Goal: Information Seeking & Learning: Learn about a topic

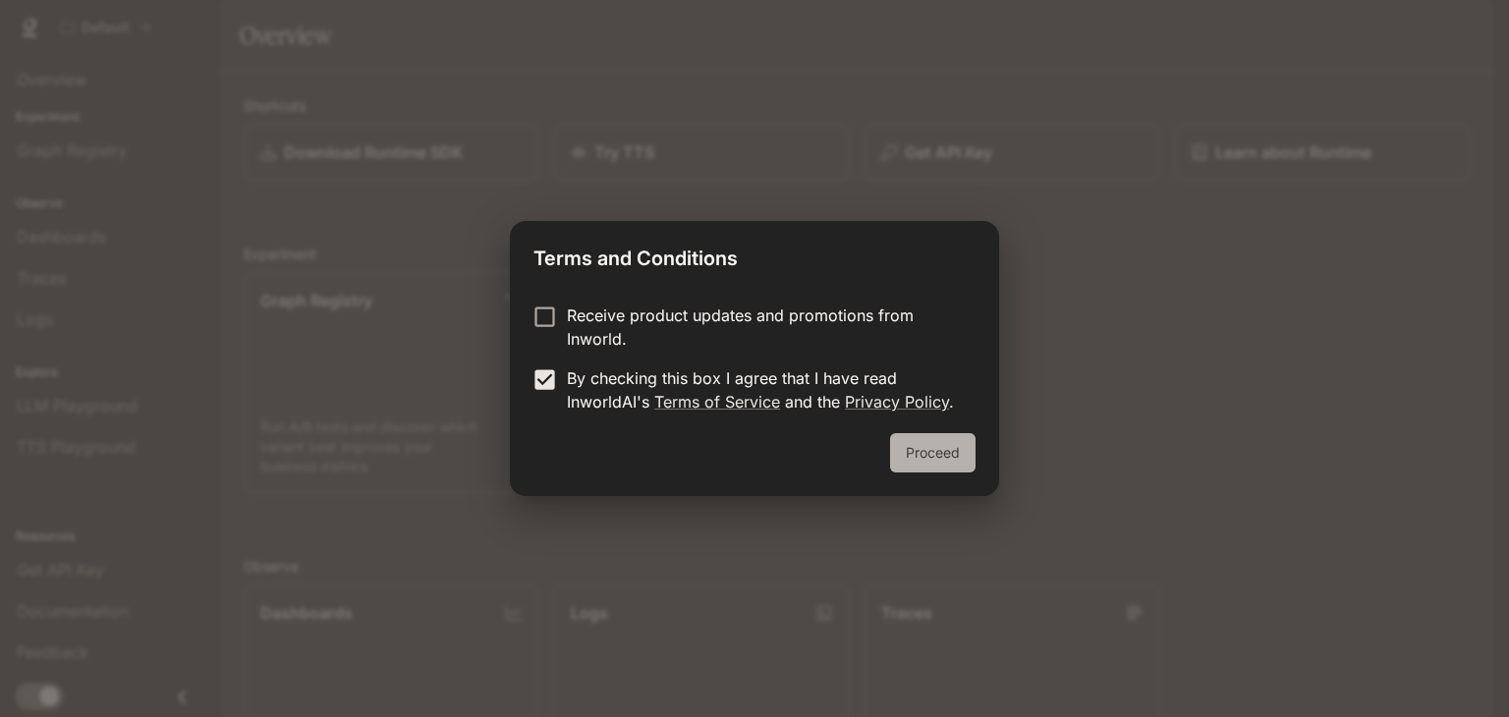
click at [912, 457] on button "Proceed" at bounding box center [932, 452] width 85 height 39
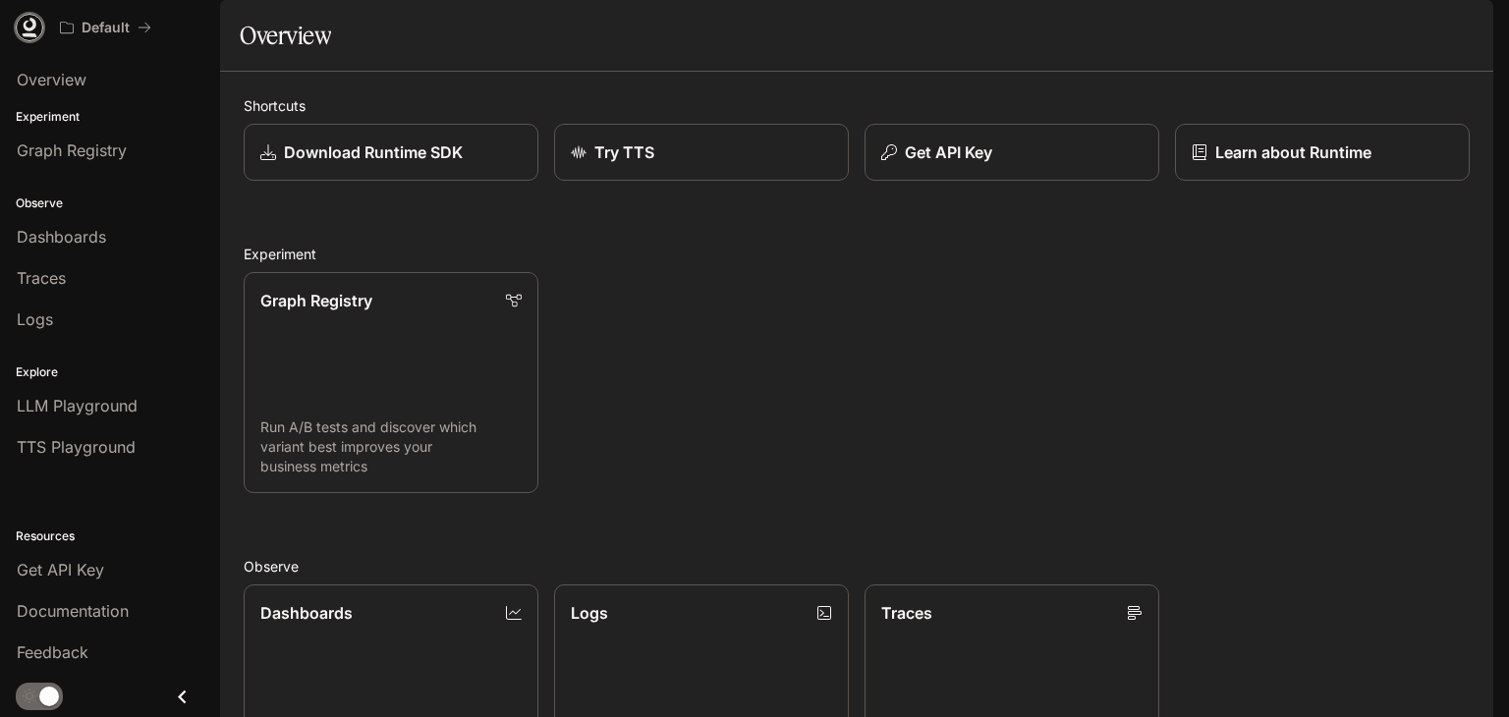
click at [23, 28] on icon at bounding box center [30, 28] width 20 height 20
click at [1380, 38] on span "Documentation" at bounding box center [1374, 28] width 97 height 25
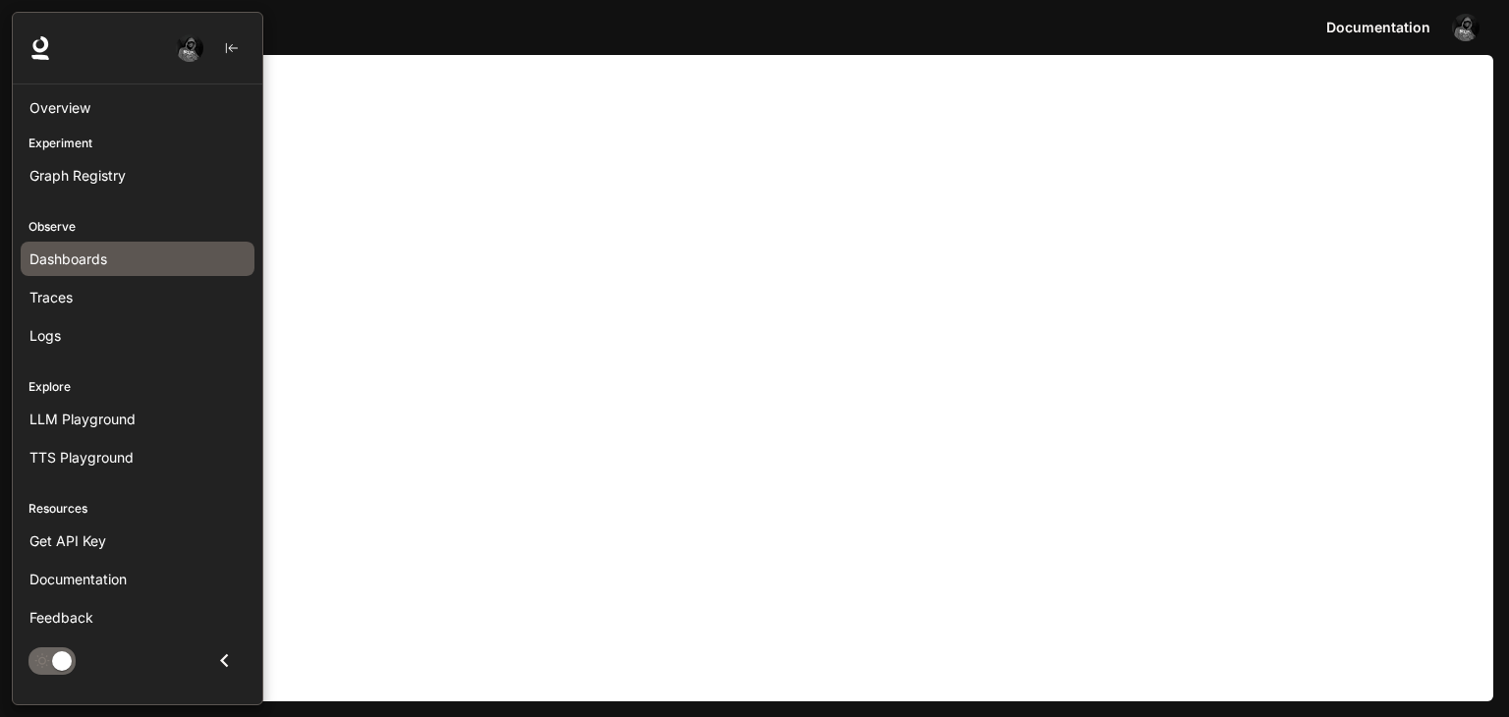
click at [85, 245] on link "Dashboards" at bounding box center [138, 259] width 234 height 34
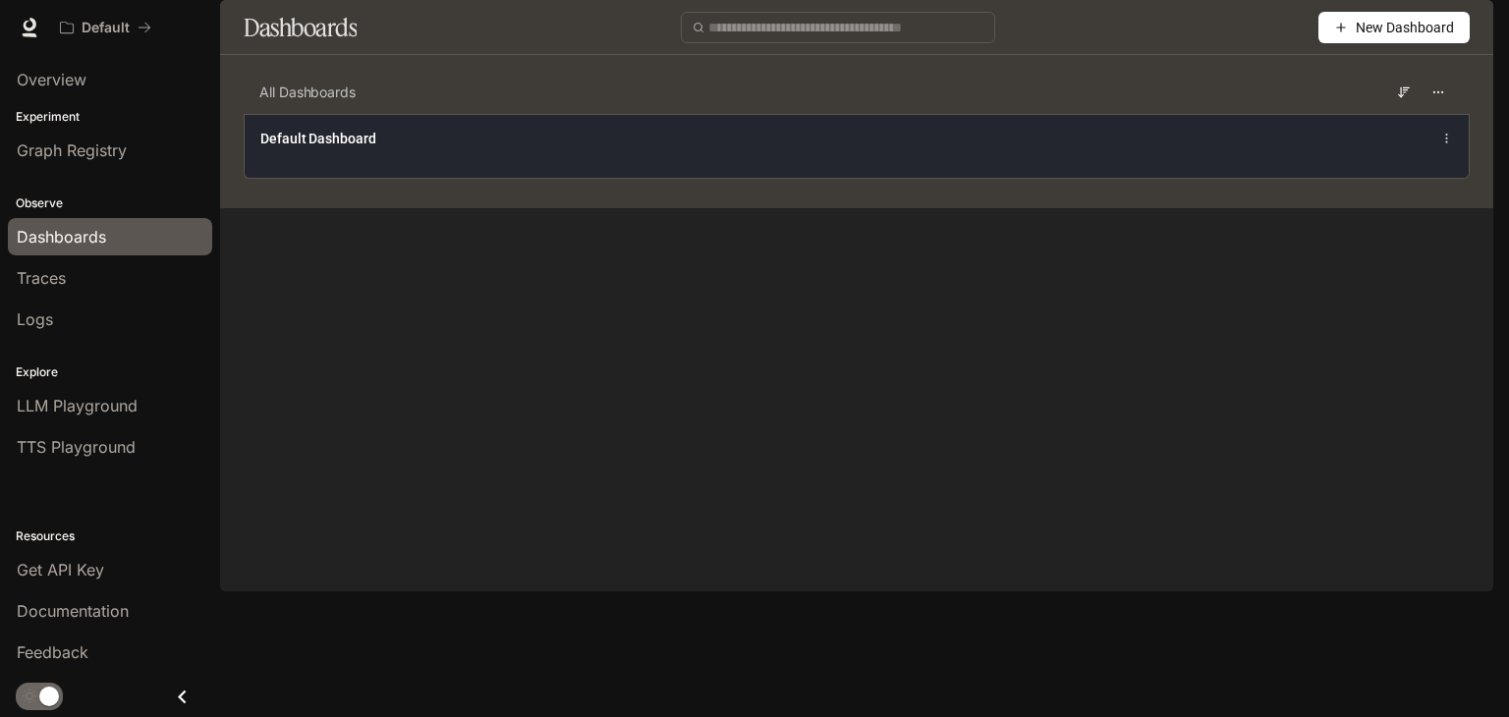
click at [336, 150] on div "Default Dashboard" at bounding box center [856, 139] width 1193 height 24
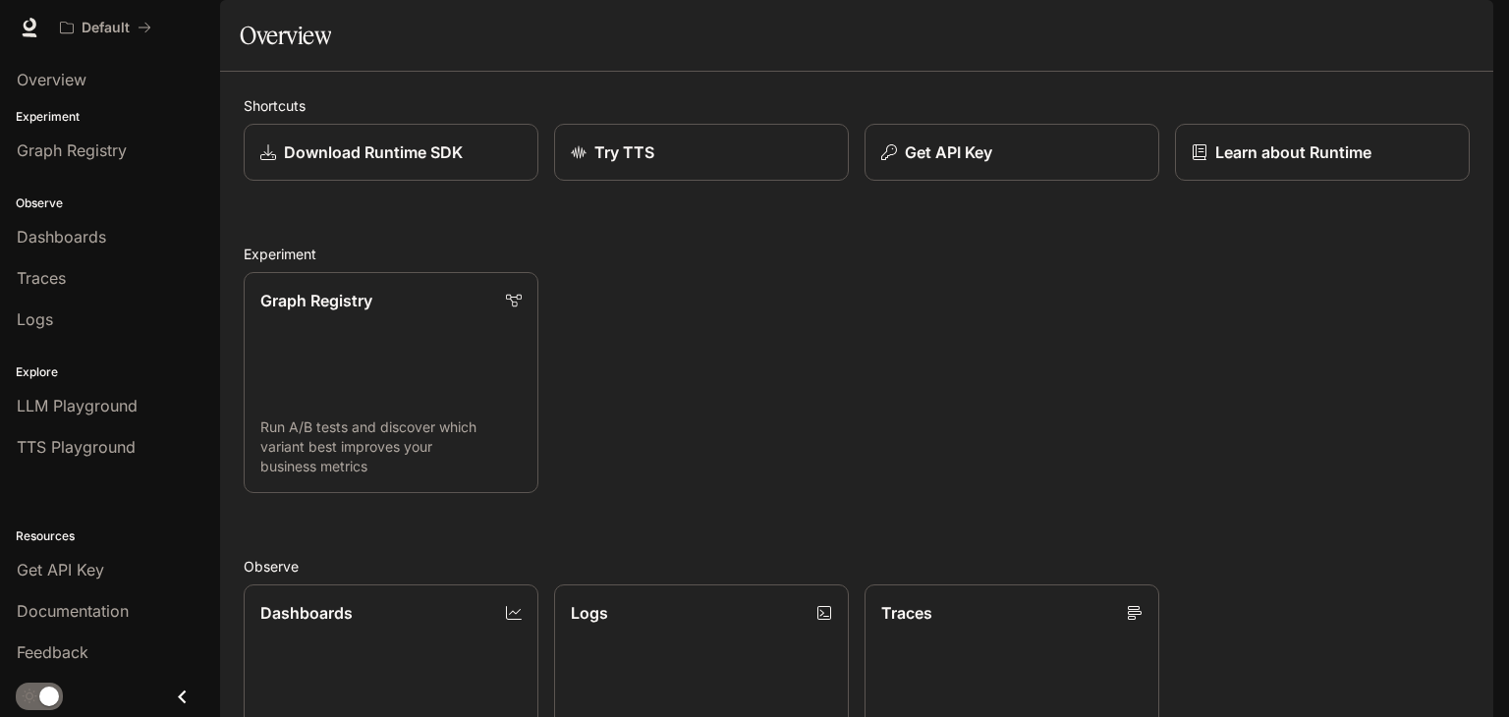
click at [169, 693] on icon "Close drawer" at bounding box center [182, 697] width 27 height 27
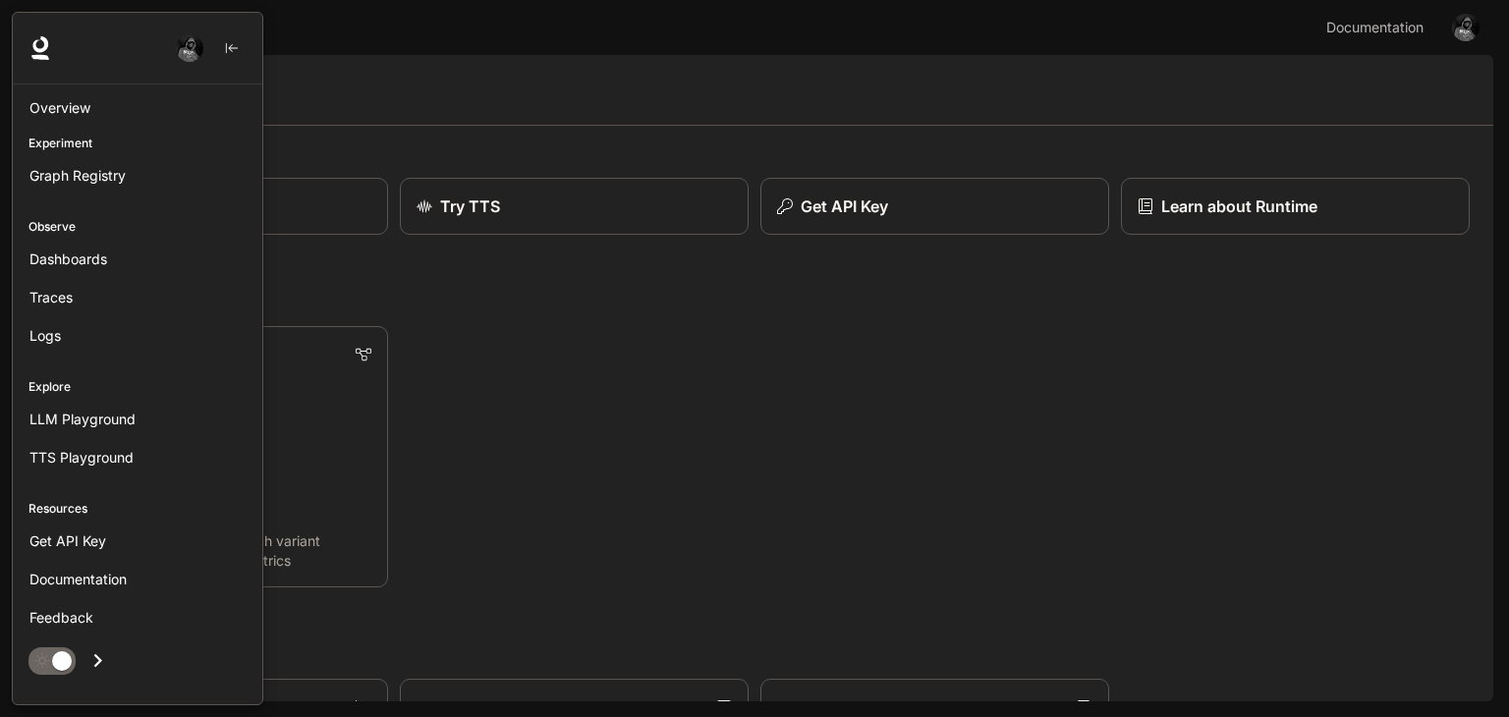
click at [98, 649] on icon "Open drawer" at bounding box center [98, 661] width 27 height 27
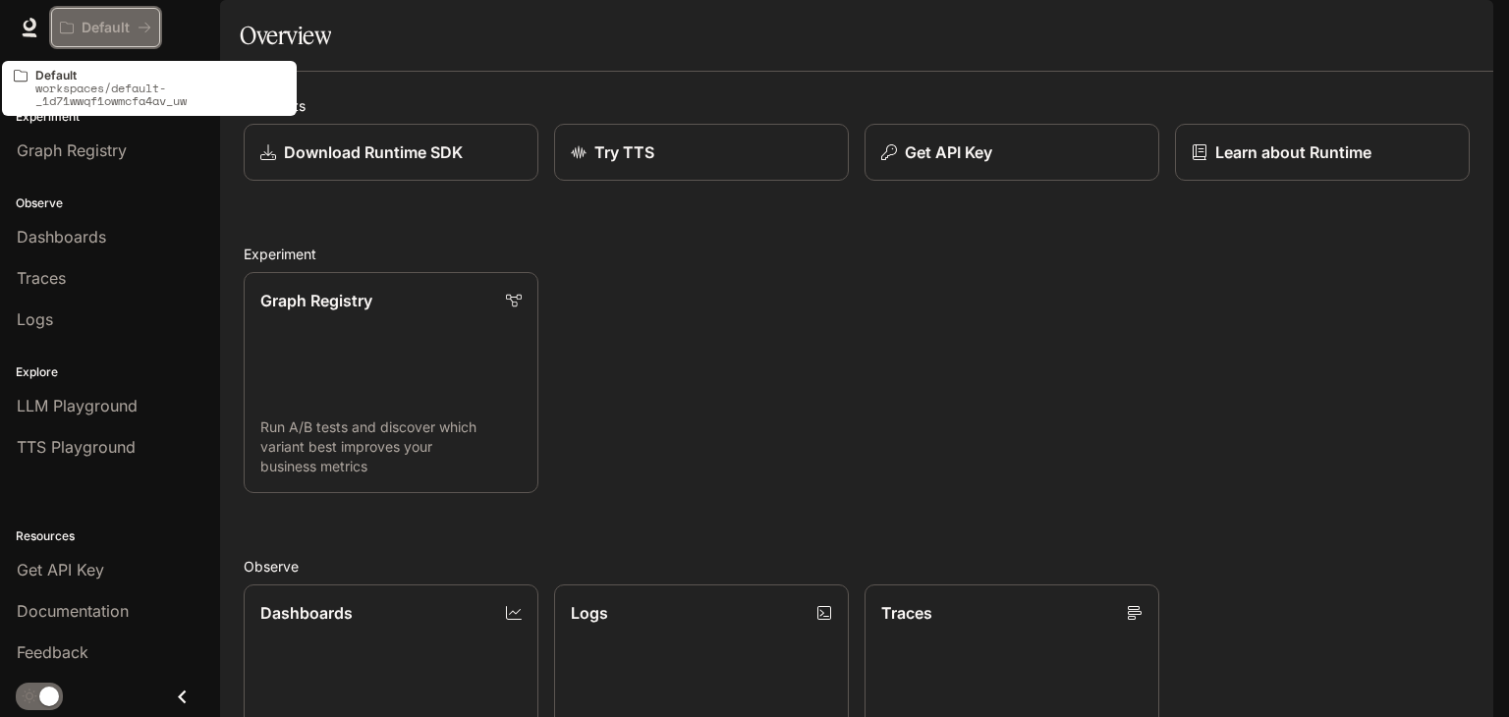
click at [141, 25] on icon "All workspaces" at bounding box center [145, 28] width 14 height 14
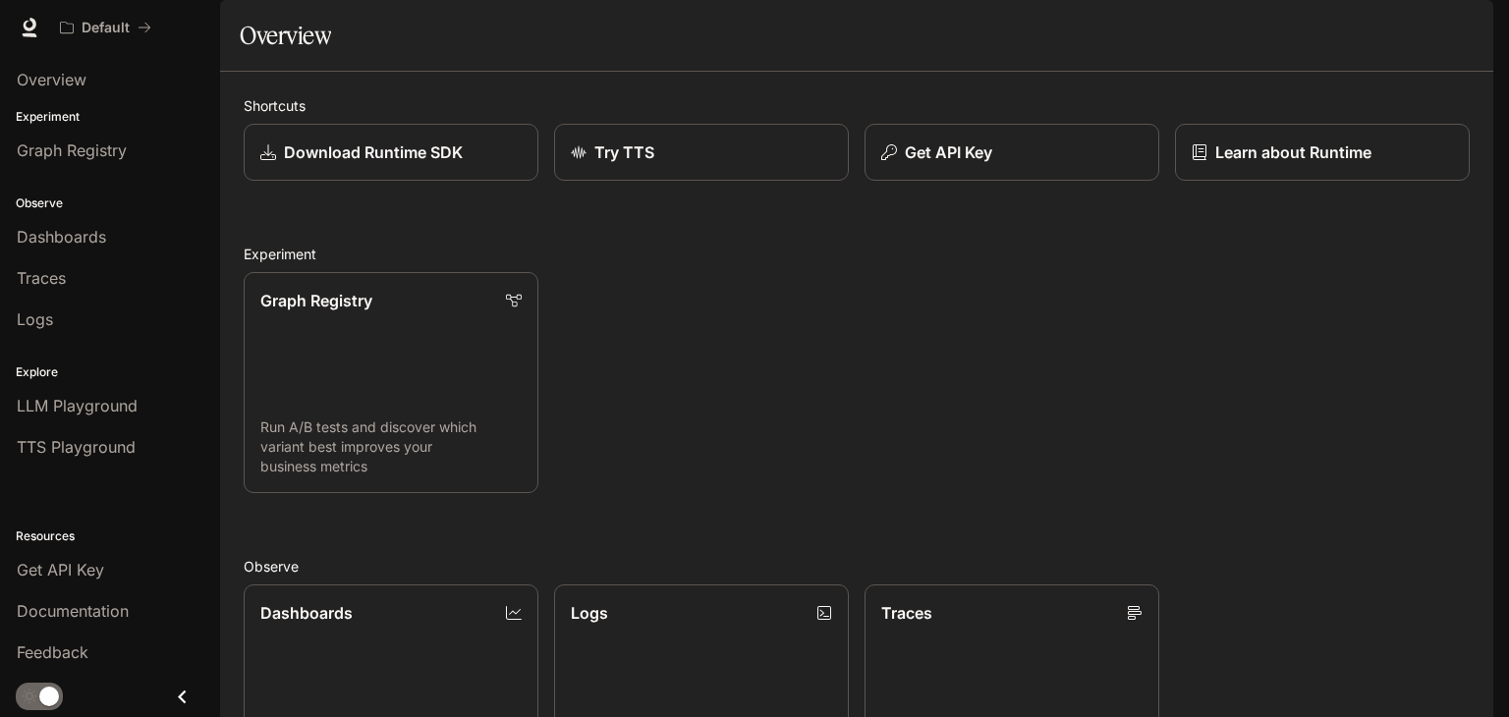
click at [1472, 25] on img "button" at bounding box center [1466, 28] width 28 height 28
click at [23, 29] on icon at bounding box center [30, 28] width 20 height 20
click at [166, 0] on html "Skip to main content Default Documentation Documentation Portal Overview Experi…" at bounding box center [754, 358] width 1509 height 717
click at [1465, 32] on img "button" at bounding box center [1466, 28] width 28 height 28
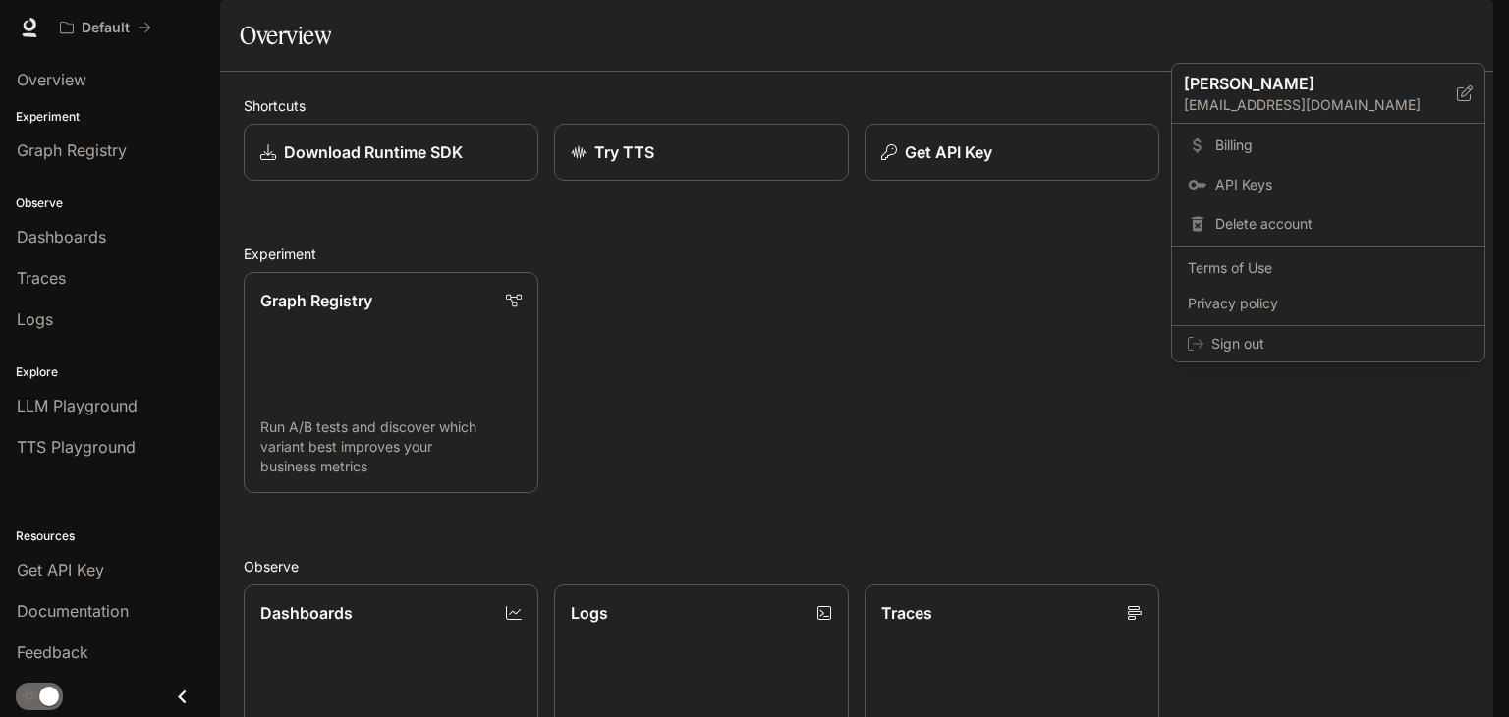
click at [1034, 418] on div at bounding box center [754, 358] width 1509 height 717
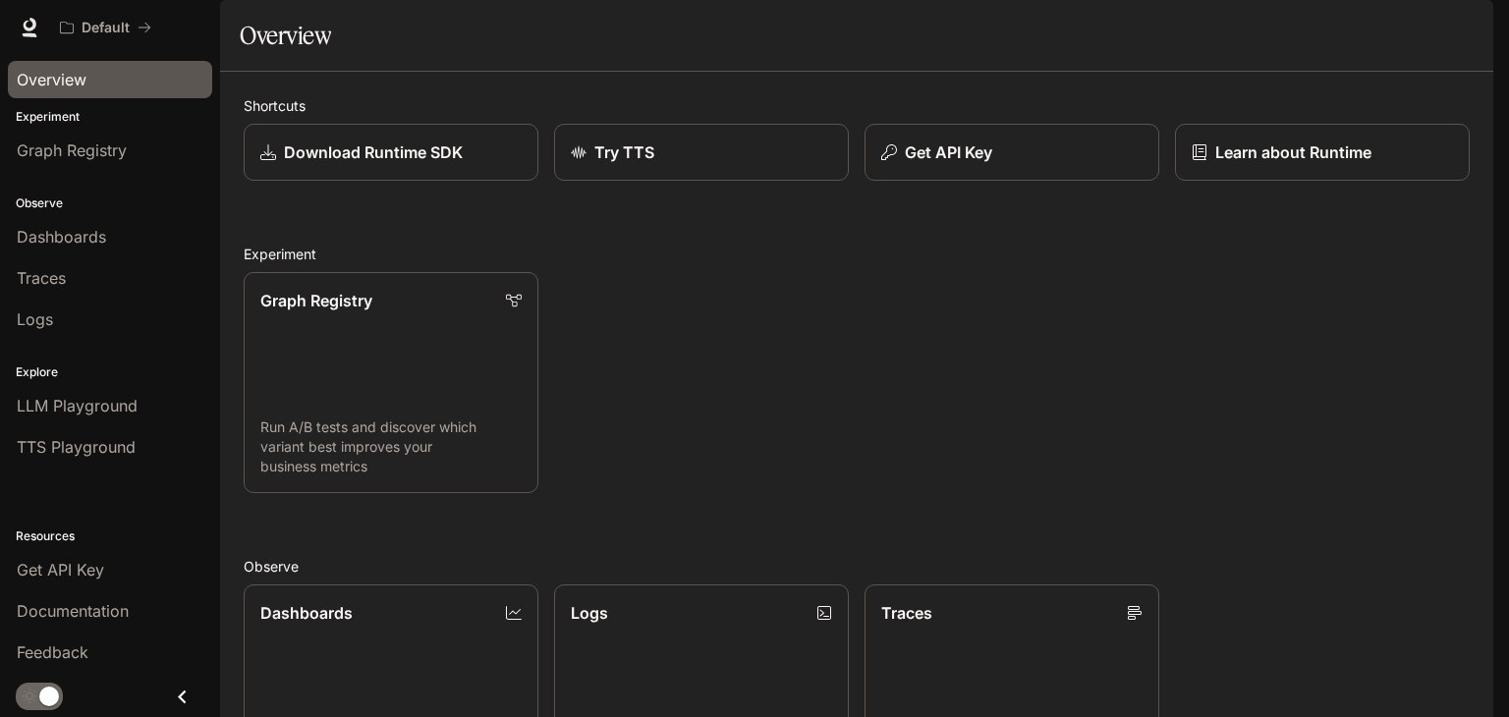
click at [80, 74] on span "Overview" at bounding box center [52, 80] width 70 height 24
click at [91, 144] on span "Graph Registry" at bounding box center [72, 151] width 110 height 24
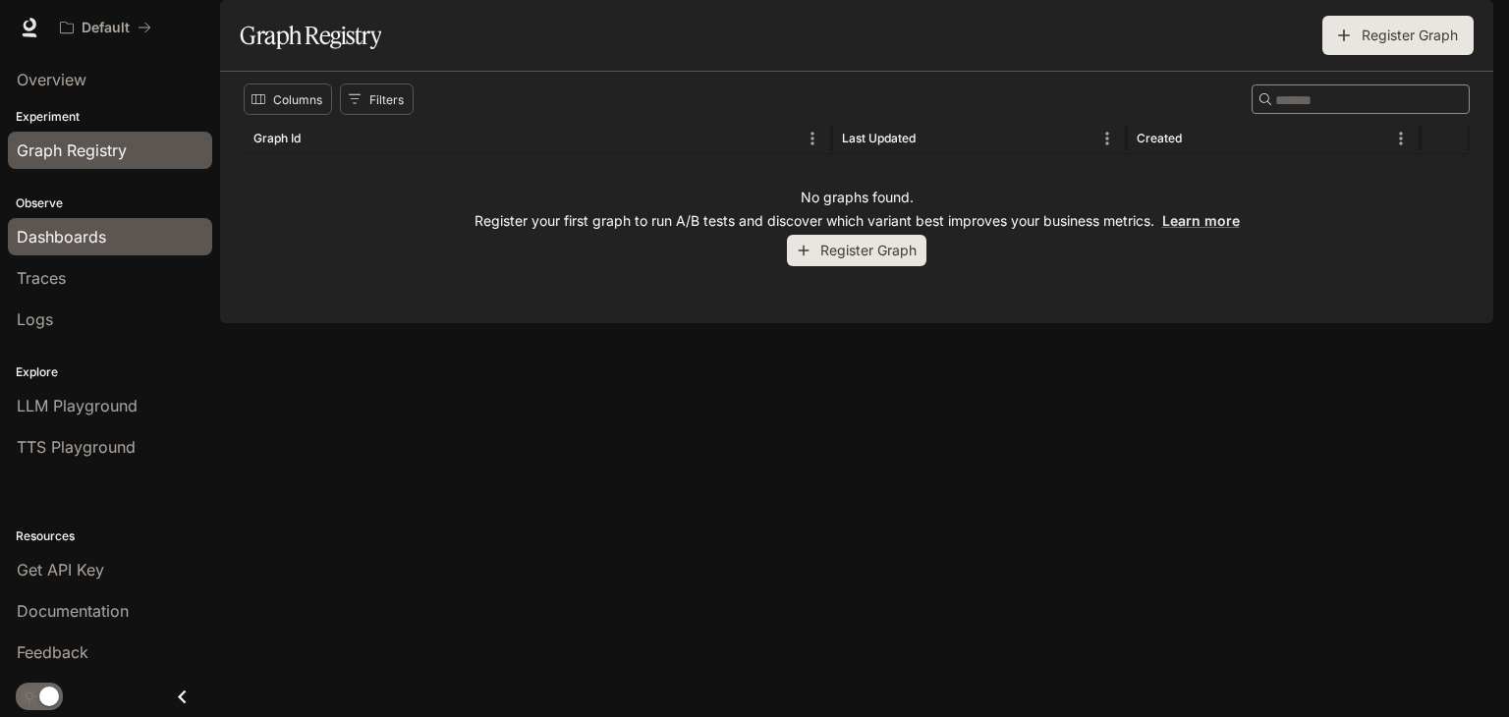
click at [88, 221] on link "Dashboards" at bounding box center [110, 236] width 204 height 37
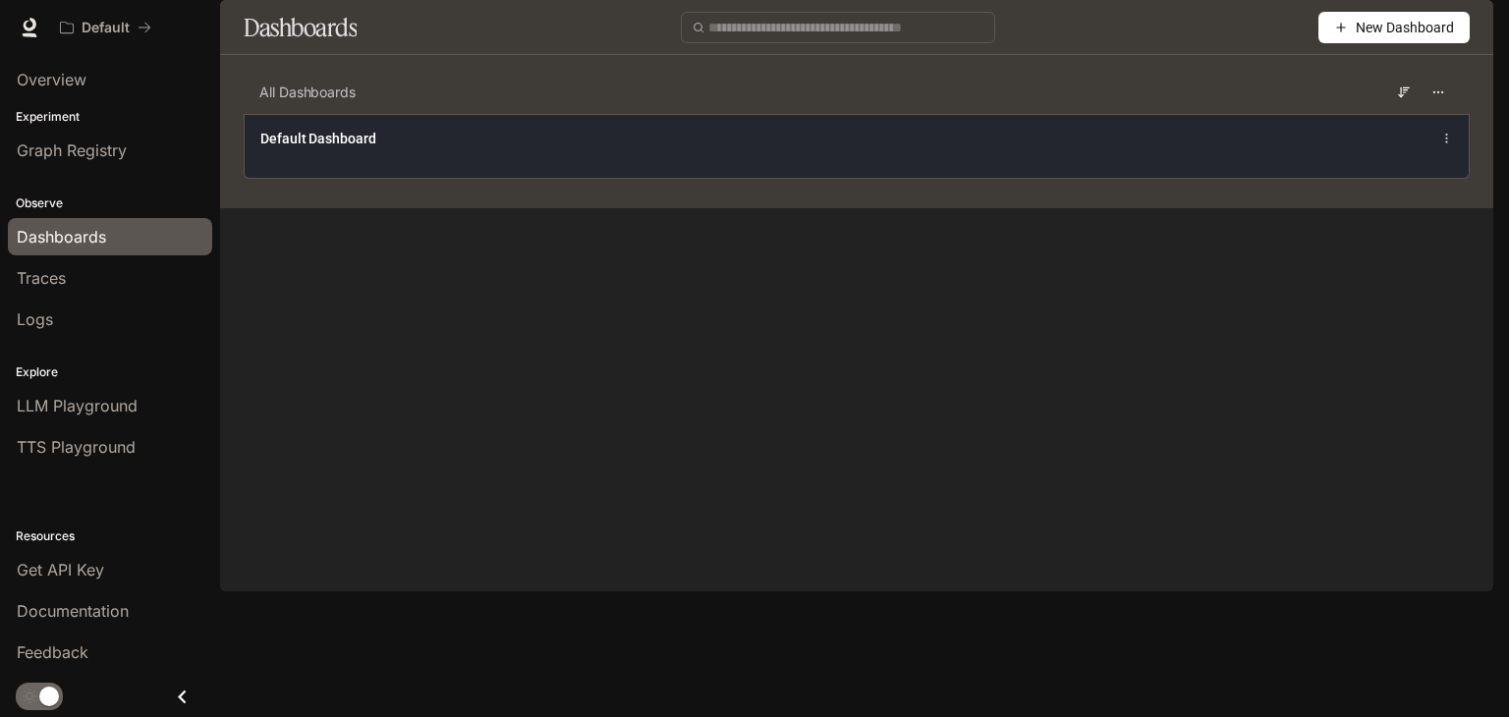
click at [446, 148] on div "Default Dashboard" at bounding box center [604, 139] width 689 height 20
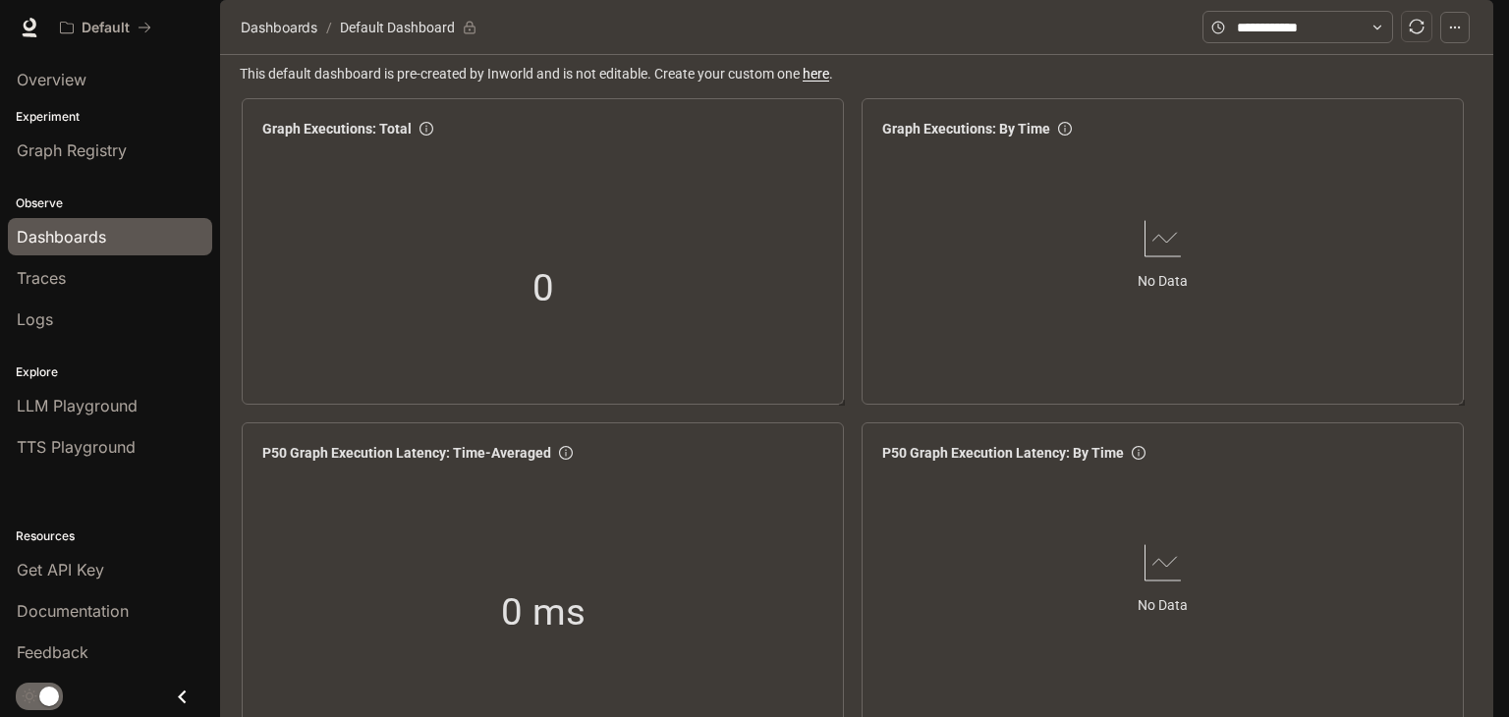
scroll to position [2483, 0]
click at [96, 276] on div "Traces" at bounding box center [110, 278] width 187 height 24
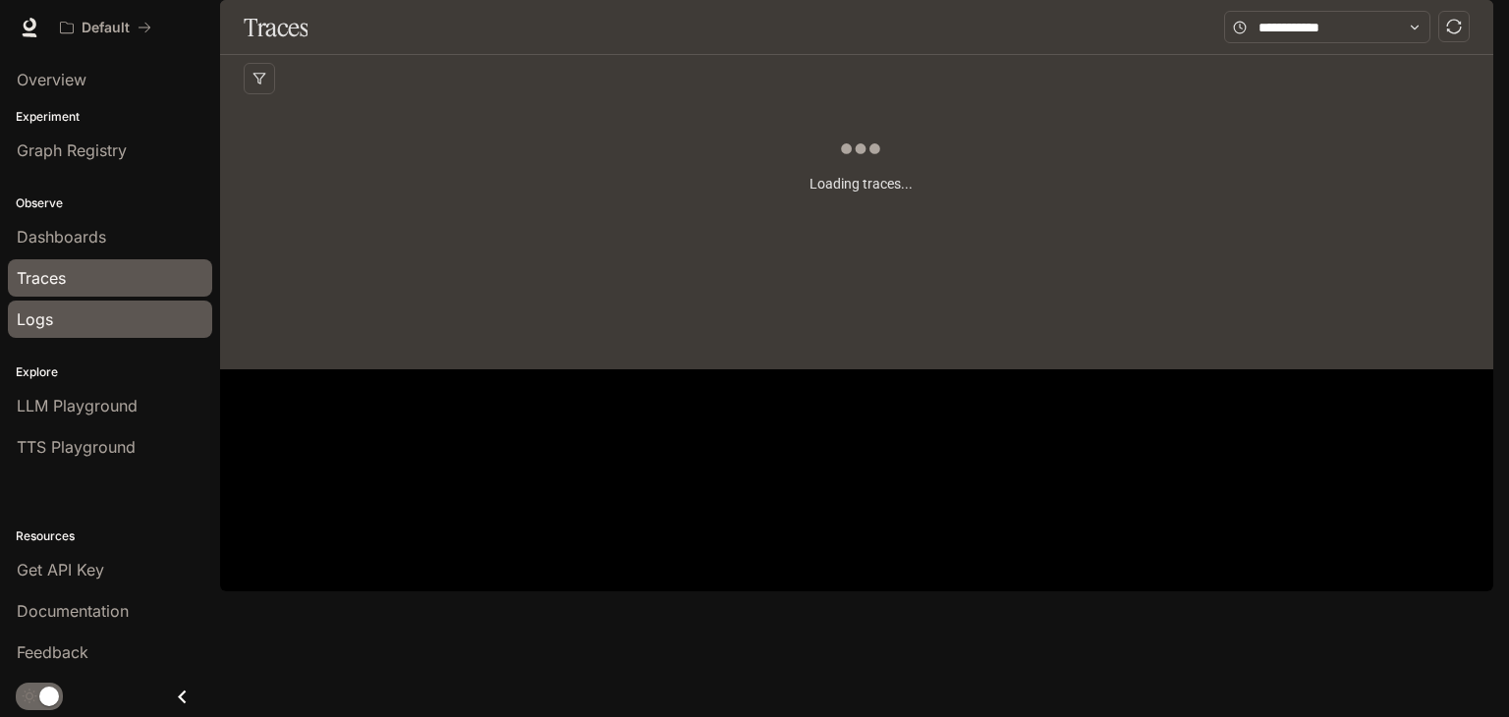
click at [91, 311] on div "Logs" at bounding box center [110, 320] width 187 height 24
